Goal: Task Accomplishment & Management: Manage account settings

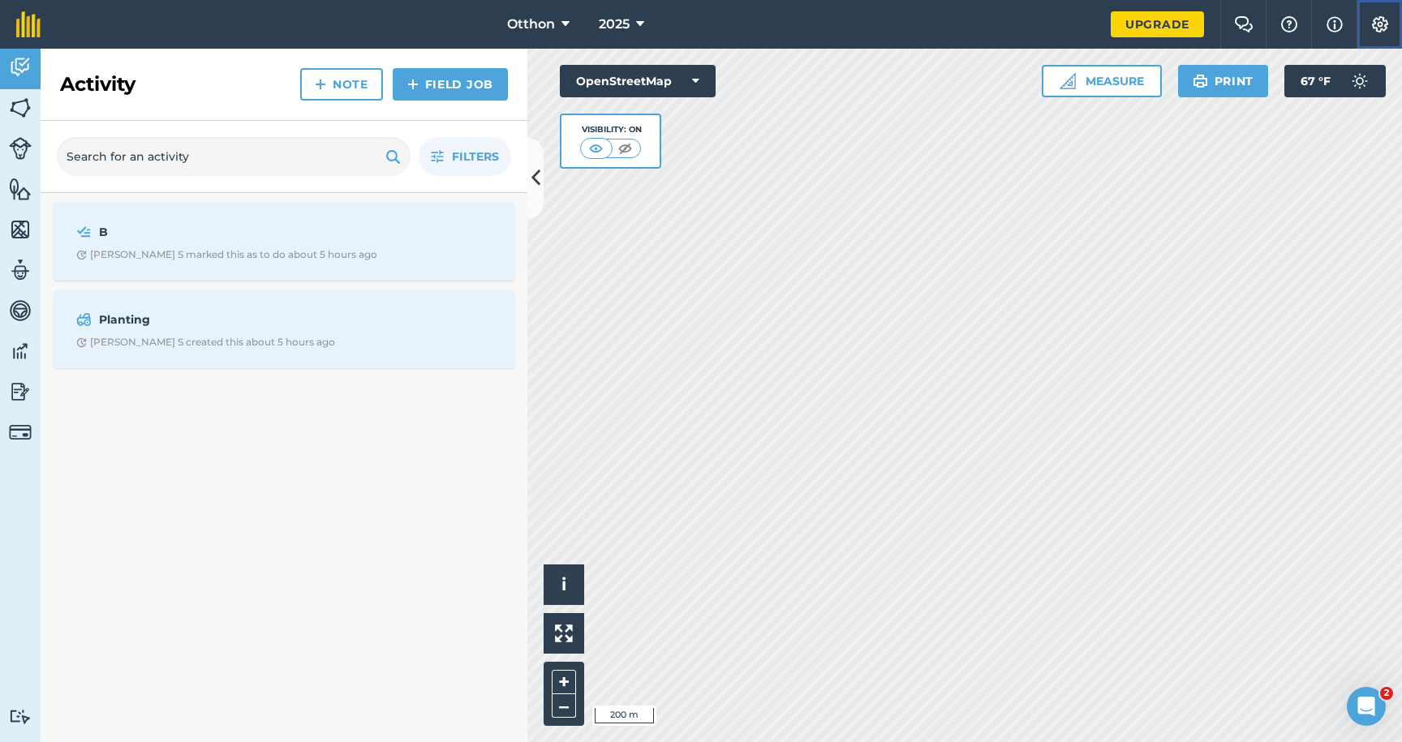
click at [1372, 30] on img at bounding box center [1379, 24] width 19 height 16
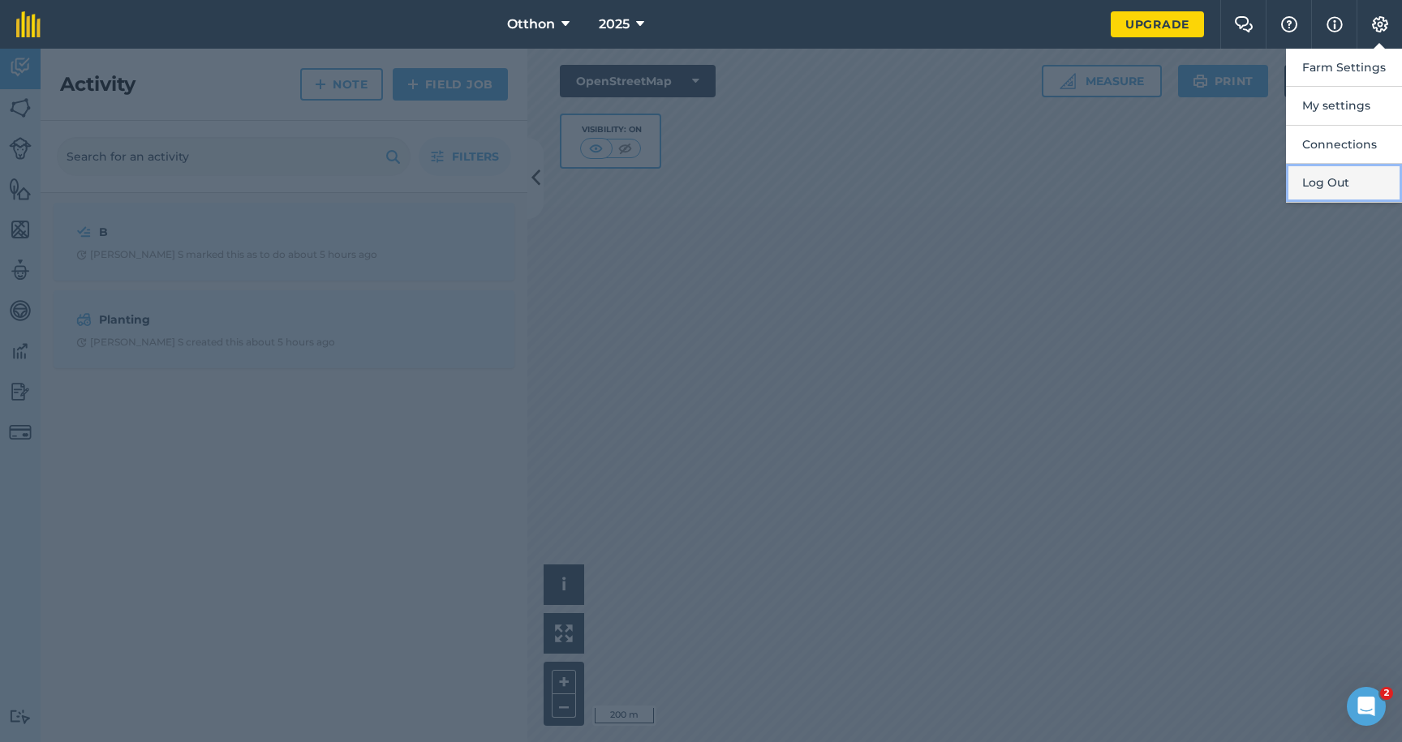
click at [1313, 187] on button "Log Out" at bounding box center [1344, 183] width 116 height 38
